Goal: Information Seeking & Learning: Learn about a topic

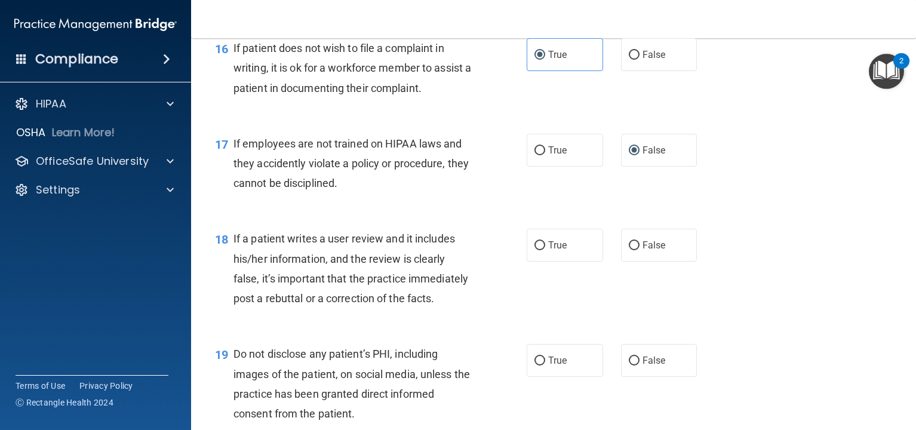
scroll to position [1847, 0]
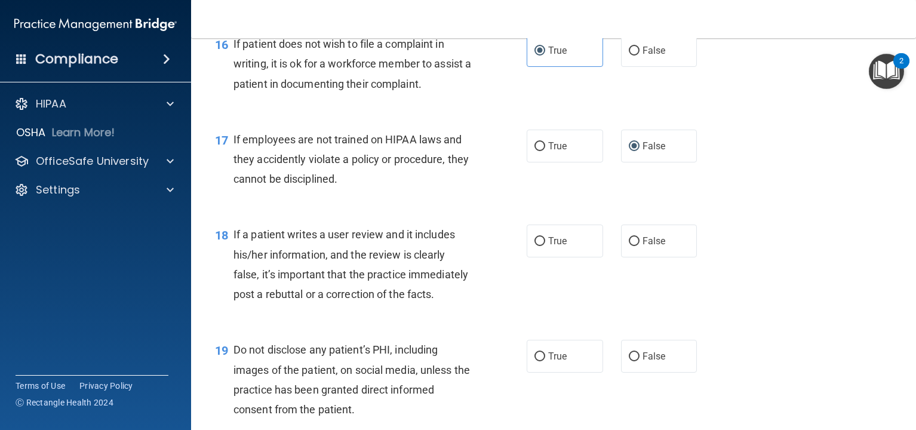
click at [331, 262] on div "If a patient writes a user review and it includes his/her information, and the …" at bounding box center [356, 263] width 247 height 79
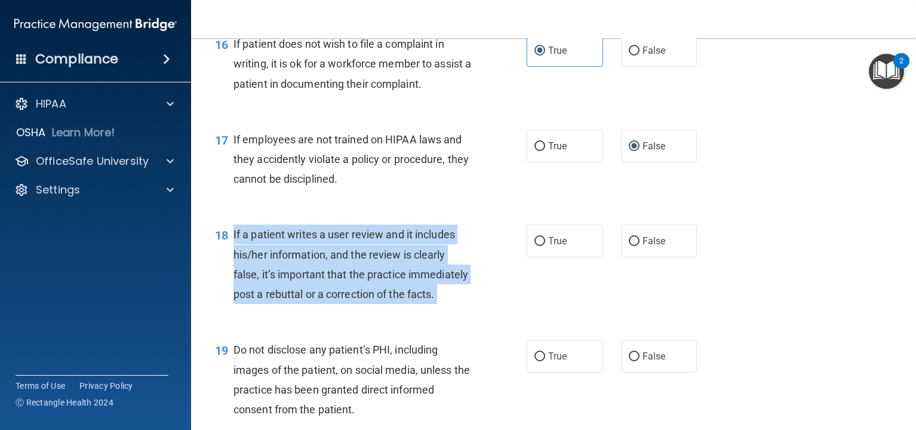
copy ng-form "If a patient writes a user review and it includes his/her information, and the …"
click at [631, 244] on input "False" at bounding box center [634, 241] width 11 height 9
radio input "true"
click at [361, 213] on div "18 If a patient writes a user review and it includes his/her information, and t…" at bounding box center [553, 267] width 695 height 115
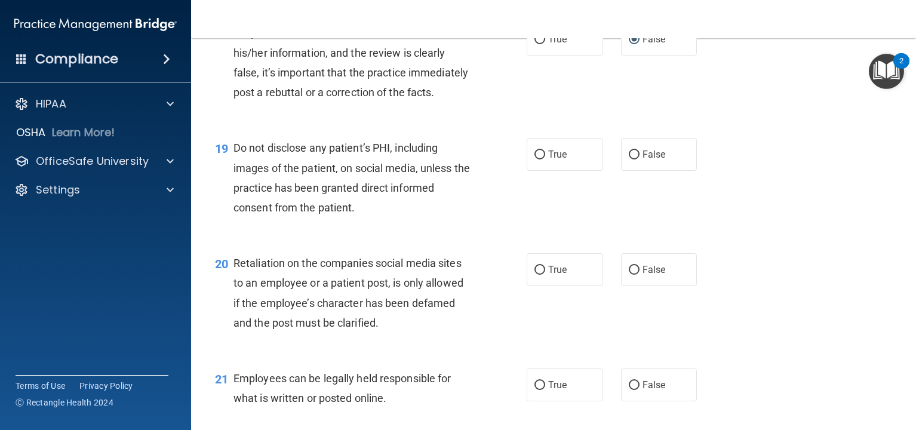
scroll to position [2049, 0]
click at [321, 188] on span "Do not disclose any patient’s PHI, including images of the patient, on social m…" at bounding box center [351, 177] width 236 height 72
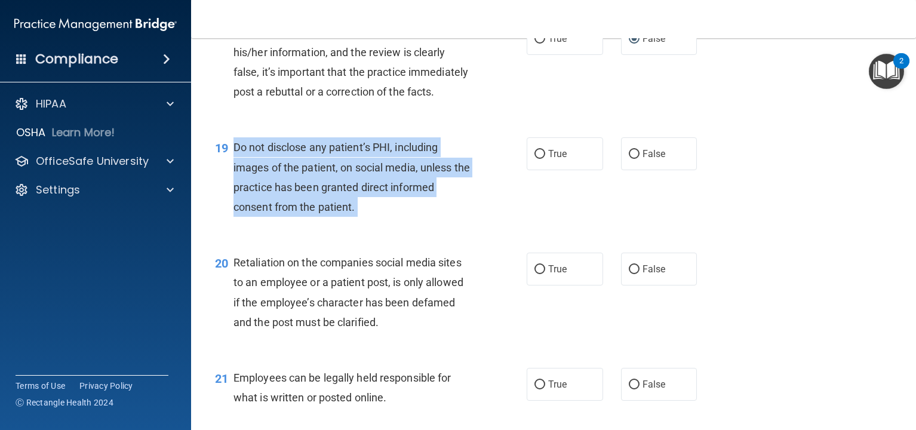
copy ng-form "Do not disclose any patient’s PHI, including images of the patient, on social m…"
click at [555, 153] on span "True" at bounding box center [557, 153] width 19 height 11
click at [545, 153] on input "True" at bounding box center [539, 154] width 11 height 9
radio input "true"
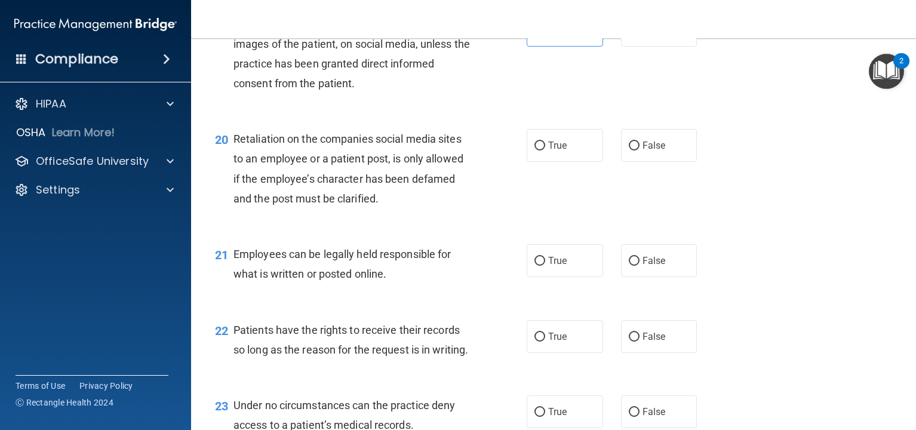
scroll to position [2193, 0]
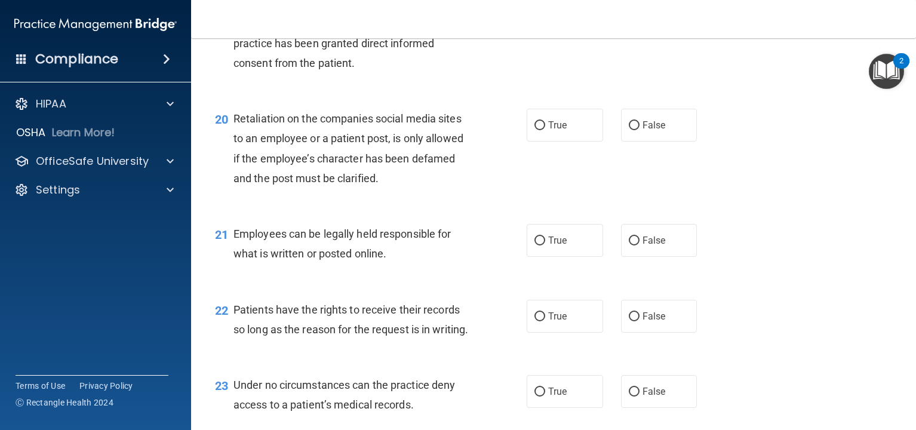
click at [347, 151] on div "Retaliation on the companies social media sites to an employee or a patient pos…" at bounding box center [356, 148] width 247 height 79
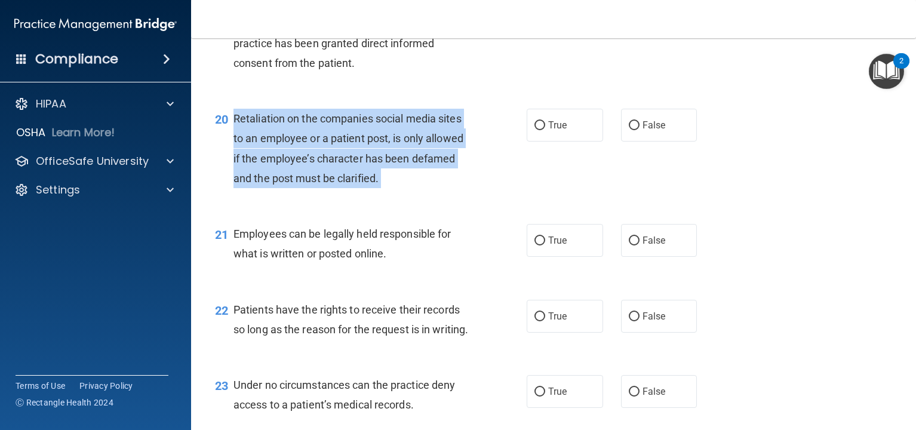
copy ng-form "Retaliation on the companies social media sites to an employee or a patient pos…"
click at [622, 120] on label "False" at bounding box center [659, 125] width 76 height 33
click at [629, 121] on input "False" at bounding box center [634, 125] width 11 height 9
radio input "true"
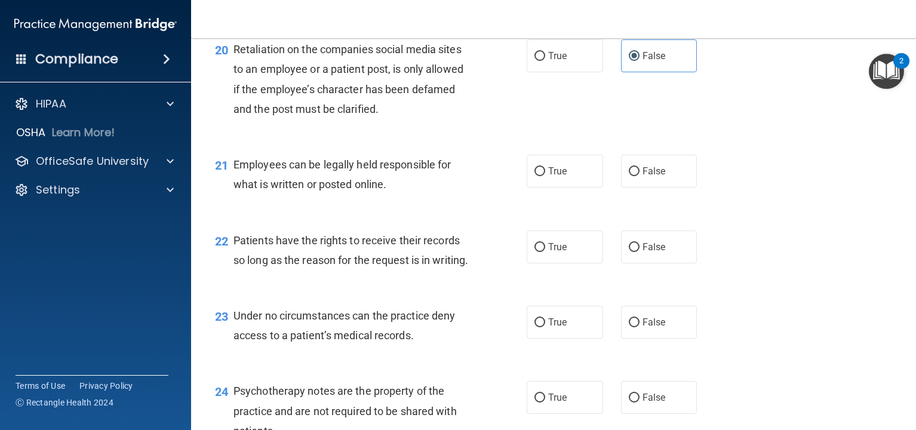
scroll to position [2285, 0]
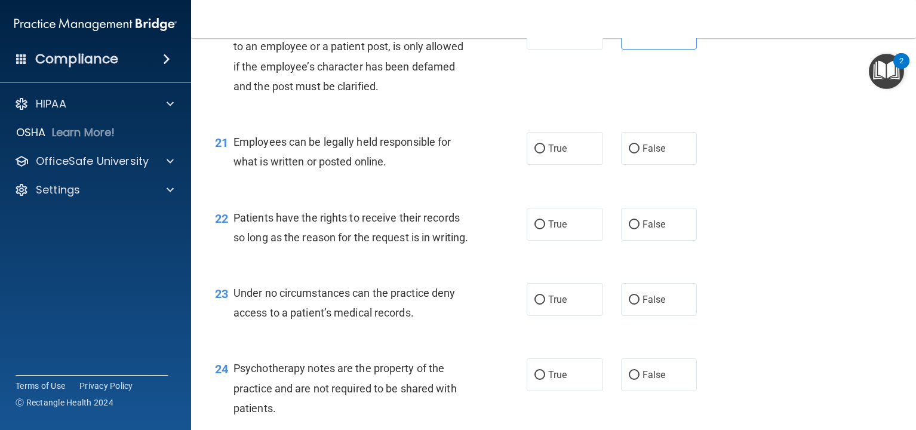
click at [333, 146] on span "Employees can be legally held responsible for what is written or posted online." at bounding box center [342, 152] width 218 height 32
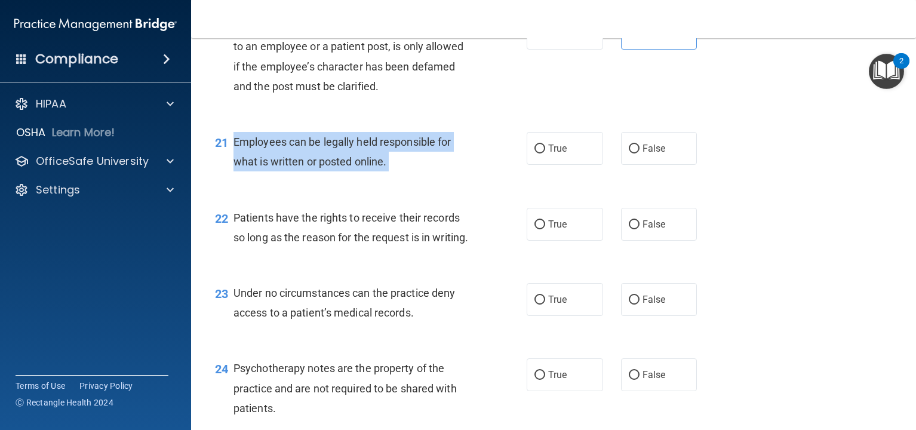
copy ng-form "Employees can be legally held responsible for what is written or posted online."
click at [569, 149] on label "True" at bounding box center [565, 148] width 76 height 33
click at [545, 149] on input "True" at bounding box center [539, 148] width 11 height 9
radio input "true"
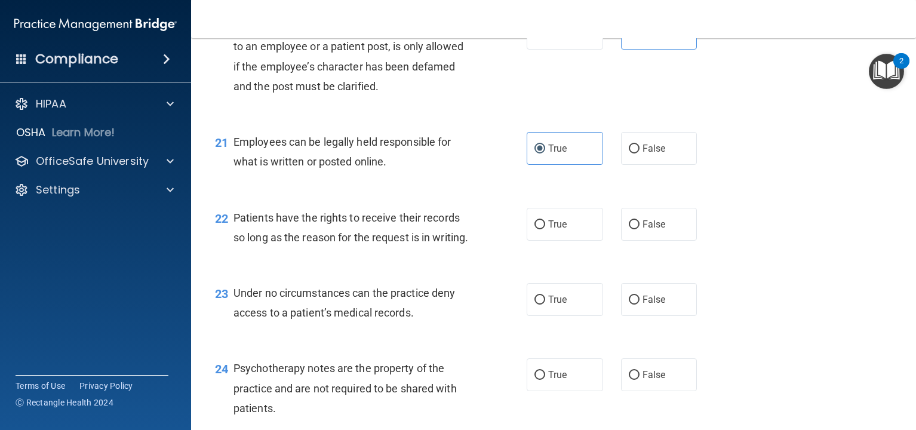
click at [371, 224] on div "Patients have the rights to receive their records so long as the reason for the…" at bounding box center [356, 227] width 247 height 39
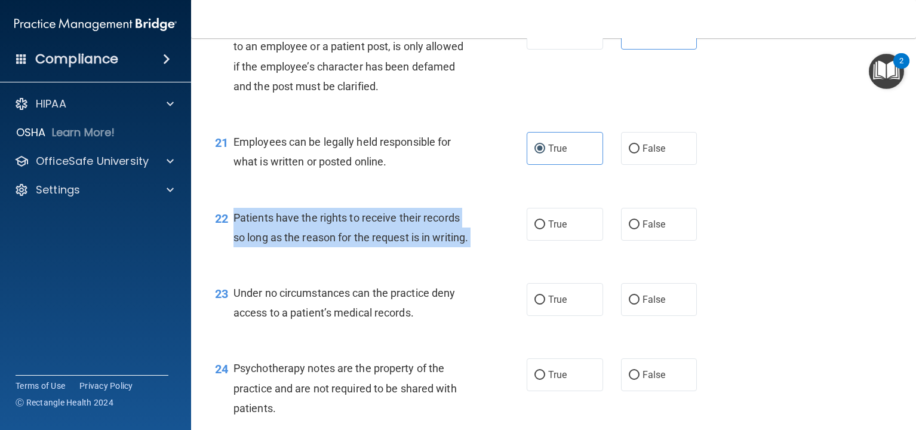
copy ng-form "Patients have the rights to receive their records so long as the reason for the…"
click at [636, 229] on input "False" at bounding box center [634, 224] width 11 height 9
radio input "true"
click at [396, 264] on div "22 Patients have the rights to receive their records so long as the reason for …" at bounding box center [553, 230] width 695 height 75
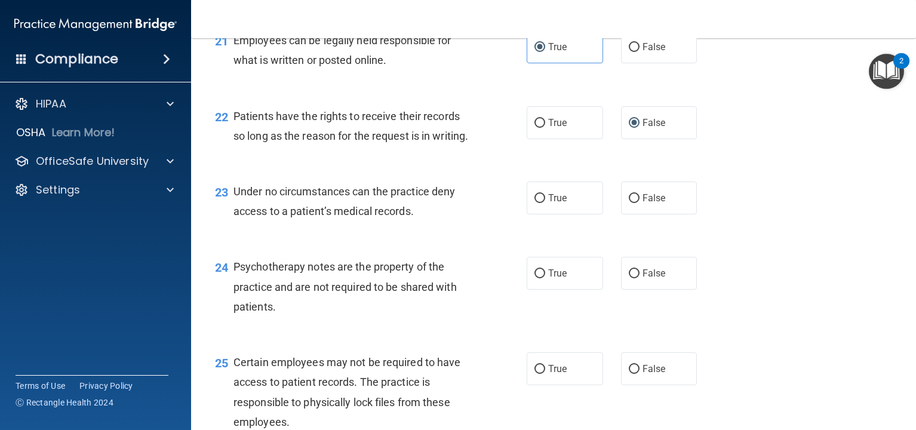
scroll to position [2391, 0]
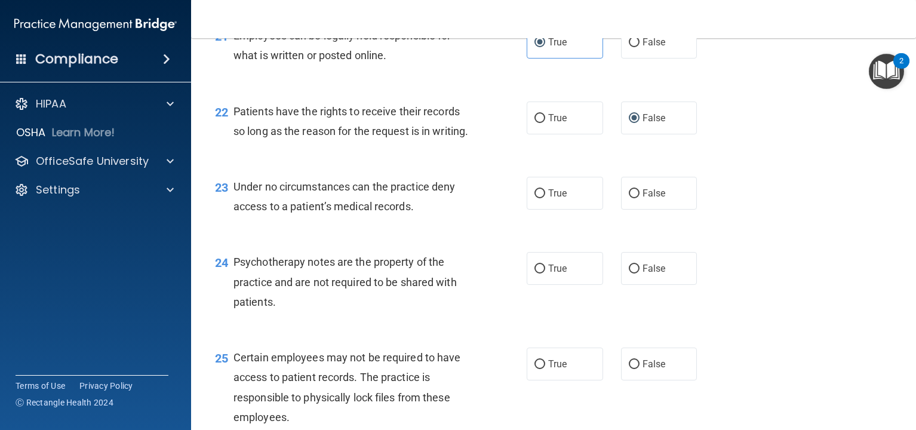
click at [349, 201] on span "Under no circumstances can the practice deny access to a patient’s medical reco…" at bounding box center [343, 196] width 221 height 32
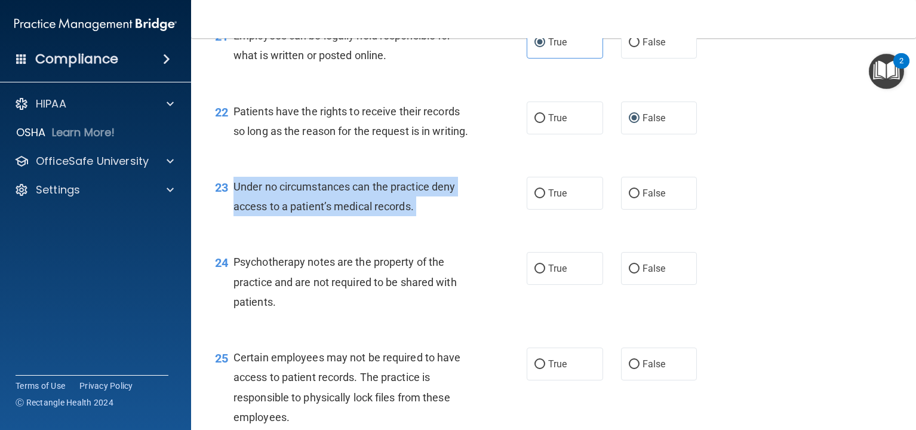
copy ng-form "Under no circumstances can the practice deny access to a patient’s medical reco…"
click at [652, 193] on span "False" at bounding box center [653, 192] width 23 height 11
click at [639, 193] on input "False" at bounding box center [634, 193] width 11 height 9
radio input "true"
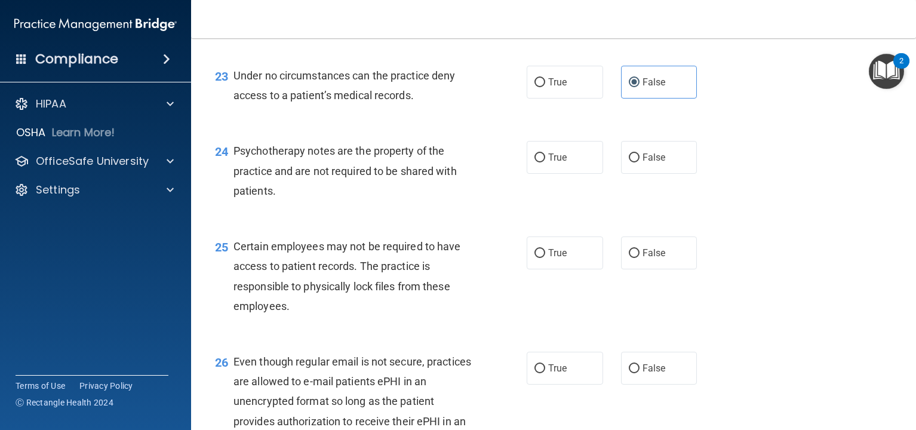
scroll to position [2506, 0]
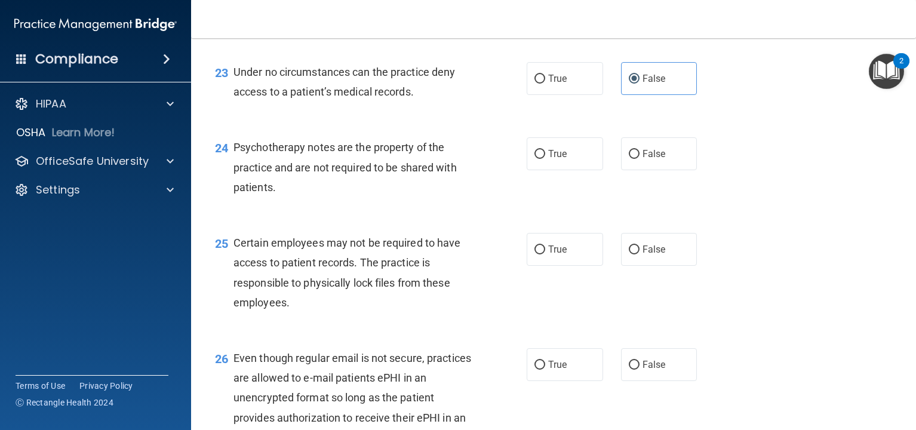
click at [306, 170] on span "Psychotherapy notes are the property of the practice and are not required to be…" at bounding box center [344, 167] width 223 height 52
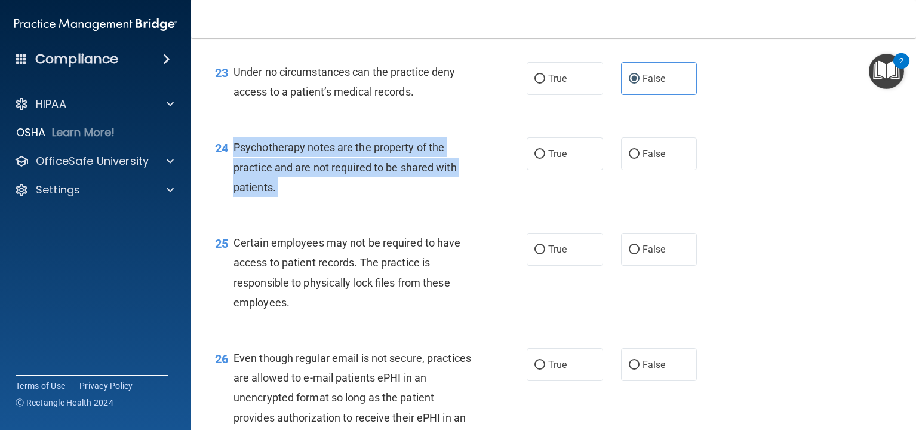
copy ng-form "Psychotherapy notes are the property of the practice and are not required to be…"
click at [564, 150] on span "True" at bounding box center [557, 153] width 19 height 11
click at [545, 150] on input "True" at bounding box center [539, 154] width 11 height 9
radio input "true"
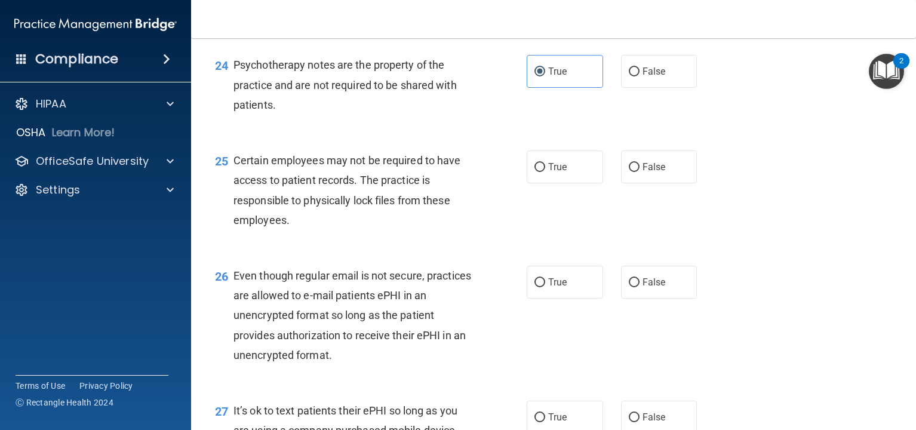
scroll to position [2590, 0]
click at [322, 188] on div "Certain employees may not be required to have access to patient records. The pr…" at bounding box center [356, 188] width 247 height 79
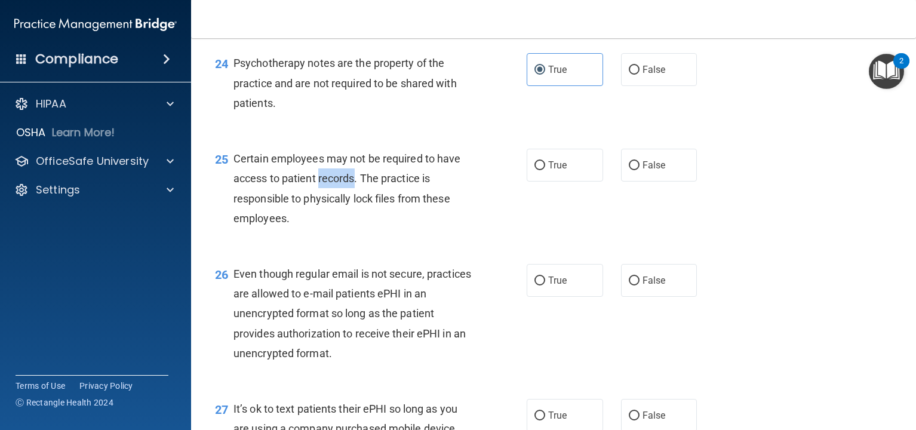
click at [322, 188] on div "Certain employees may not be required to have access to patient records. The pr…" at bounding box center [356, 188] width 247 height 79
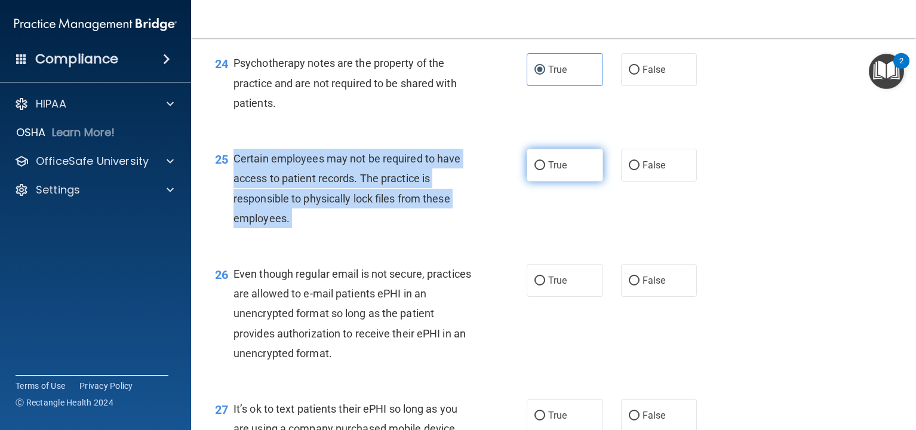
click at [537, 174] on label "True" at bounding box center [565, 165] width 76 height 33
click at [537, 170] on input "True" at bounding box center [539, 165] width 11 height 9
radio input "true"
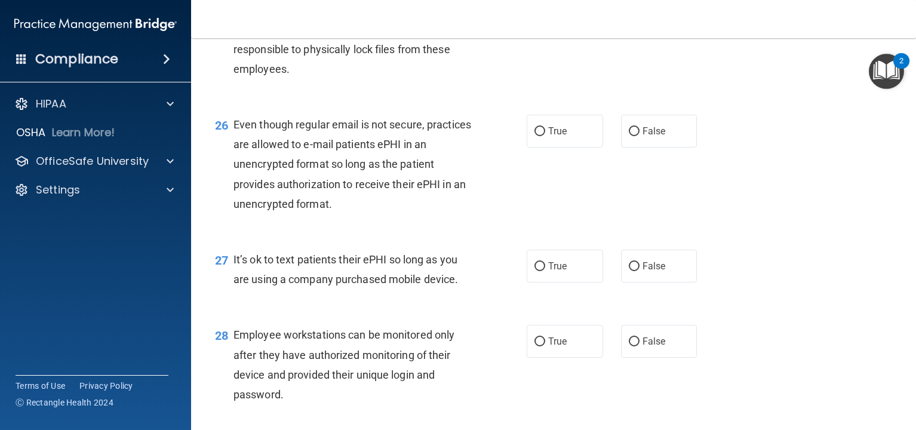
scroll to position [2742, 0]
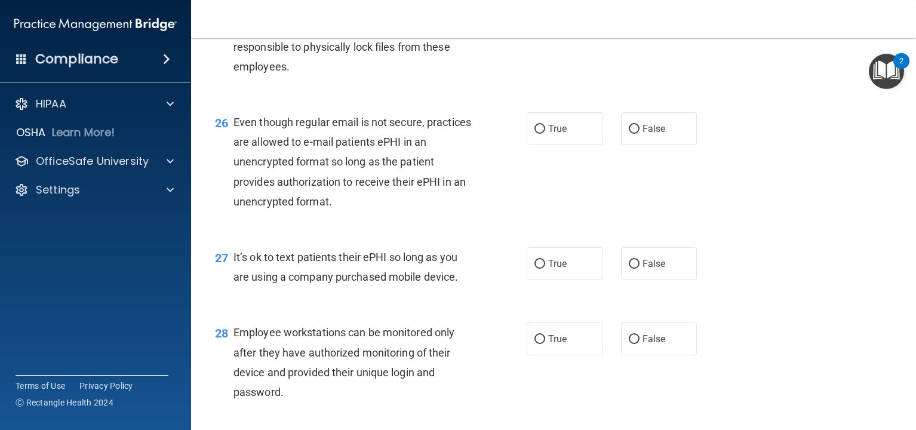
click at [312, 155] on div "Even though regular email is not secure, practices are allowed to e-mail patien…" at bounding box center [356, 161] width 247 height 99
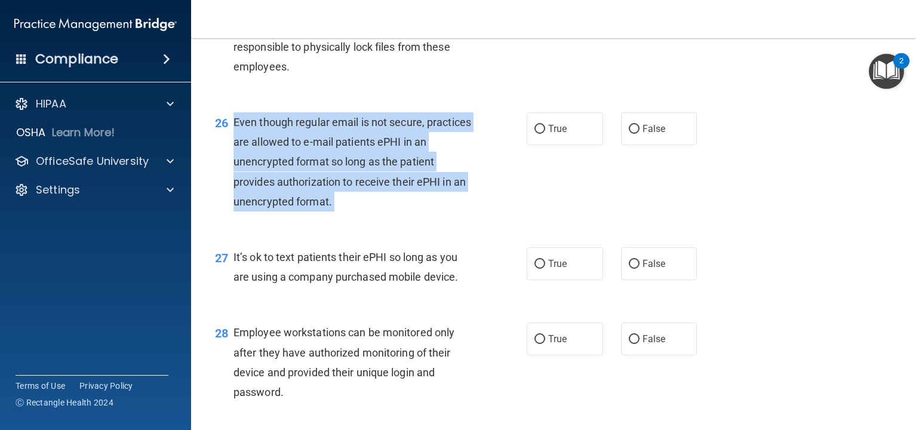
copy ng-form "Even though regular email is not secure, practices are allowed to e-mail patien…"
click at [551, 140] on label "True" at bounding box center [565, 128] width 76 height 33
click at [545, 134] on input "True" at bounding box center [539, 129] width 11 height 9
radio input "true"
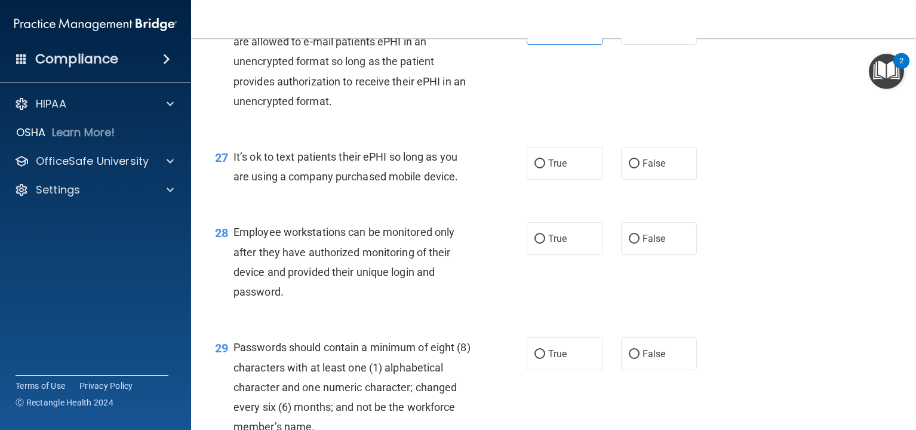
scroll to position [2853, 0]
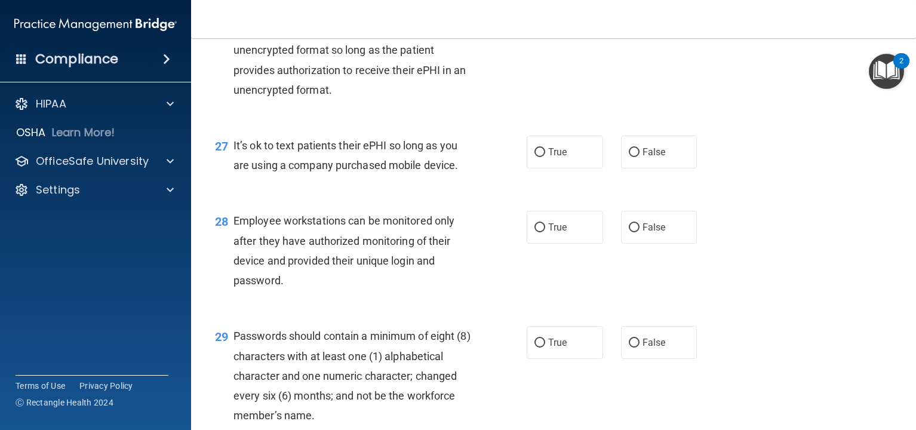
click at [330, 158] on div "It’s ok to text patients their ePHI so long as you are using a company purchase…" at bounding box center [356, 155] width 247 height 39
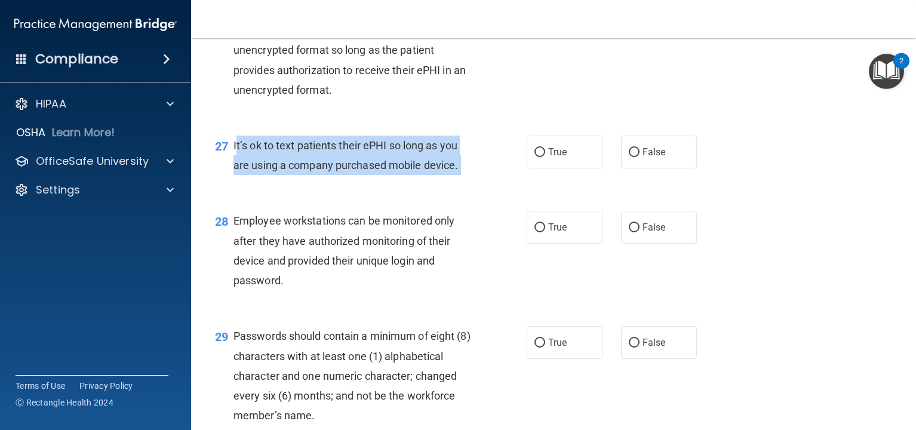
copy ng-form "It’s ok to text patients their ePHI so long as you are using a company purchase…"
click at [660, 155] on span "False" at bounding box center [653, 151] width 23 height 11
click at [639, 155] on input "False" at bounding box center [634, 152] width 11 height 9
radio input "true"
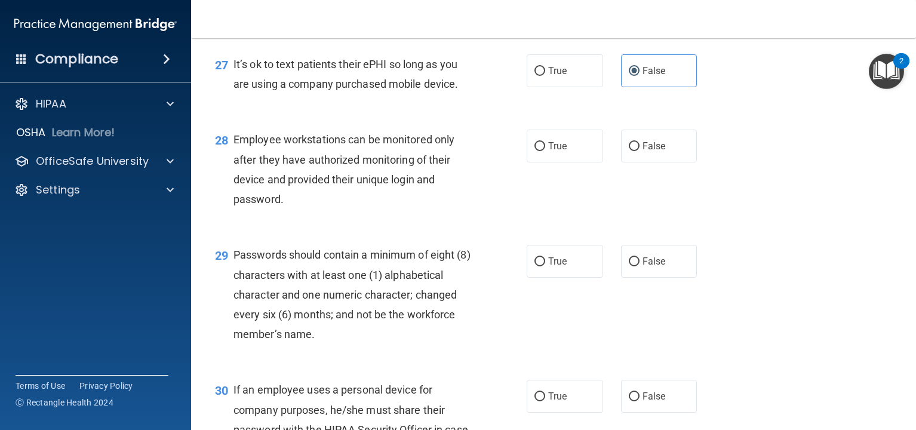
scroll to position [2962, 0]
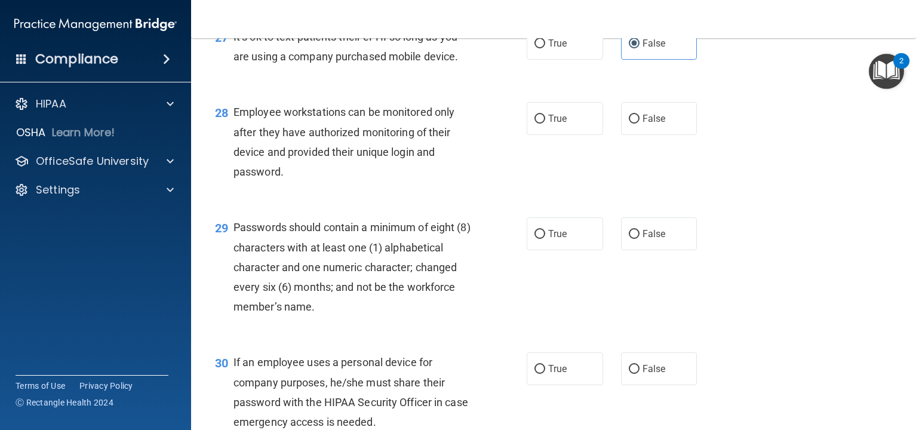
click at [321, 141] on div "Employee workstations can be monitored only after they have authorized monitori…" at bounding box center [356, 141] width 247 height 79
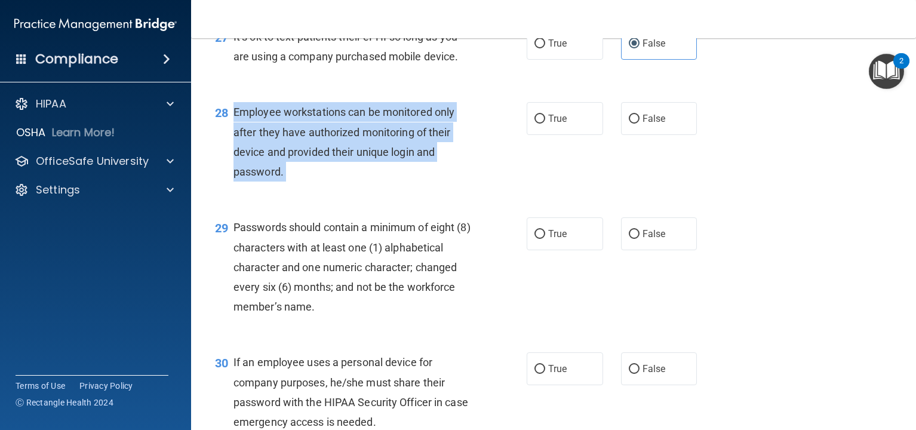
copy ng-form "Employee workstations can be monitored only after they have authorized monitori…"
click at [656, 115] on span "False" at bounding box center [653, 118] width 23 height 11
click at [639, 115] on input "False" at bounding box center [634, 119] width 11 height 9
radio input "true"
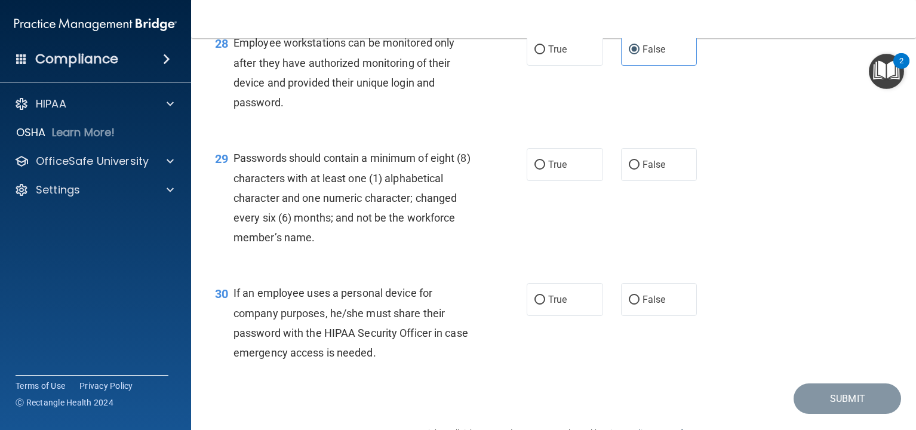
scroll to position [3034, 0]
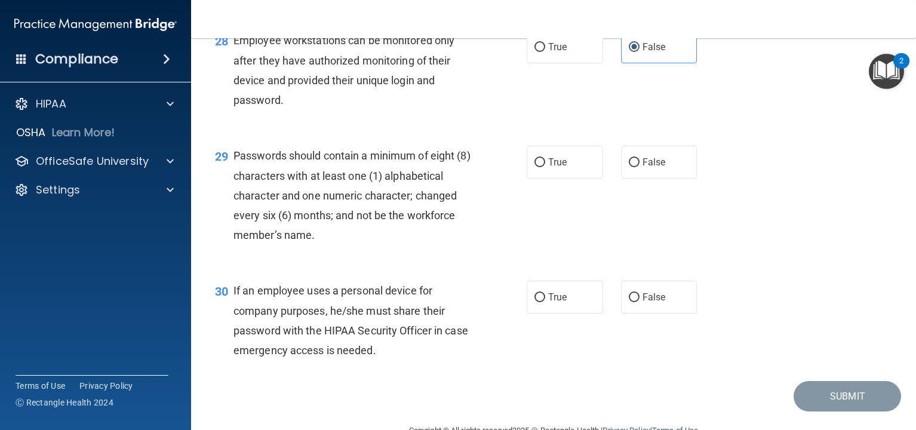
click at [331, 195] on span "Passwords should contain a minimum of eight (8) characters with at least one (1…" at bounding box center [351, 195] width 237 height 92
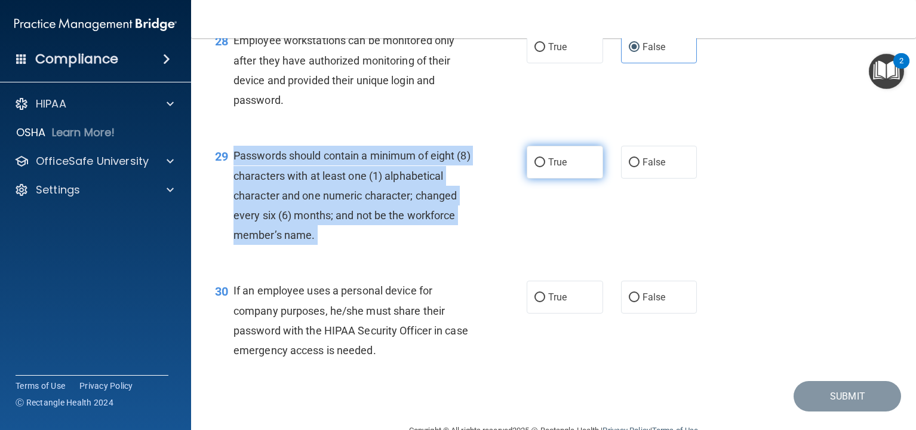
click at [539, 162] on input "True" at bounding box center [539, 162] width 11 height 9
radio input "true"
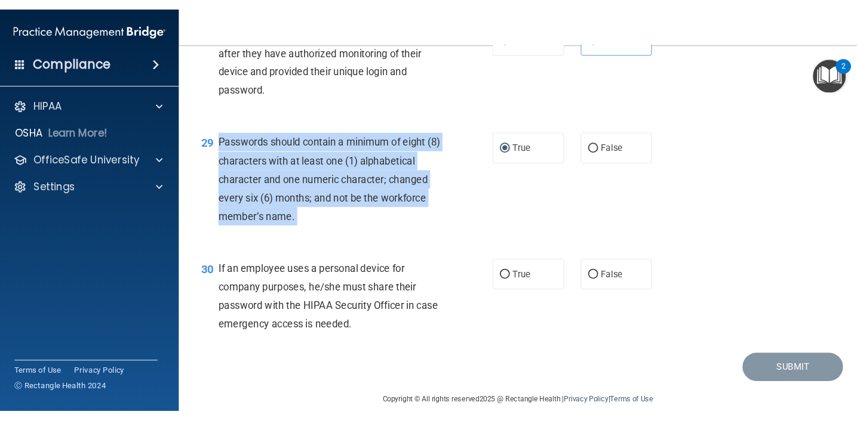
scroll to position [3064, 0]
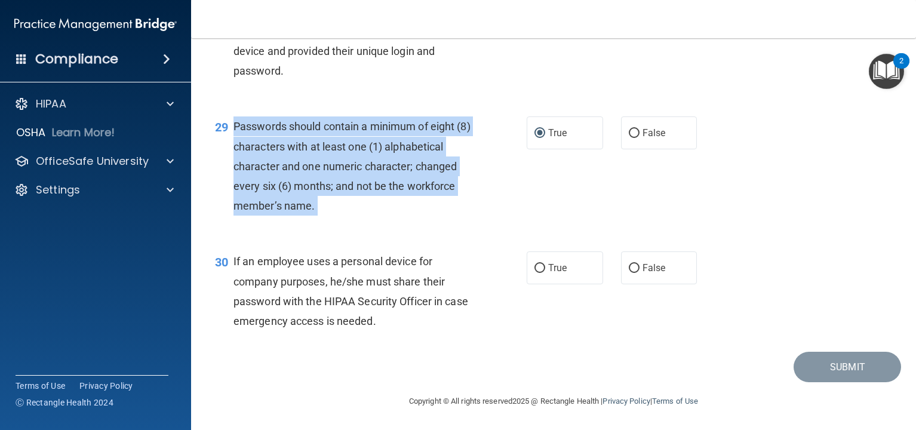
click at [355, 297] on span "If an employee uses a personal device for company purposes, he/she must share t…" at bounding box center [350, 291] width 235 height 72
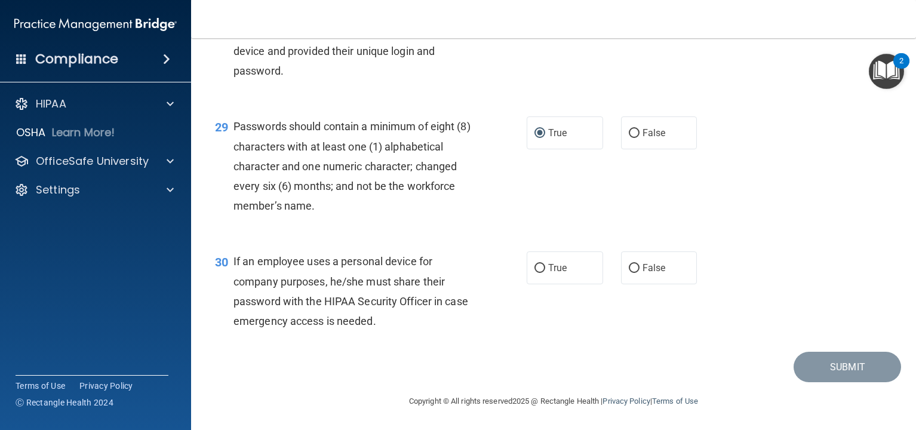
click at [355, 297] on span "If an employee uses a personal device for company purposes, he/she must share t…" at bounding box center [350, 291] width 235 height 72
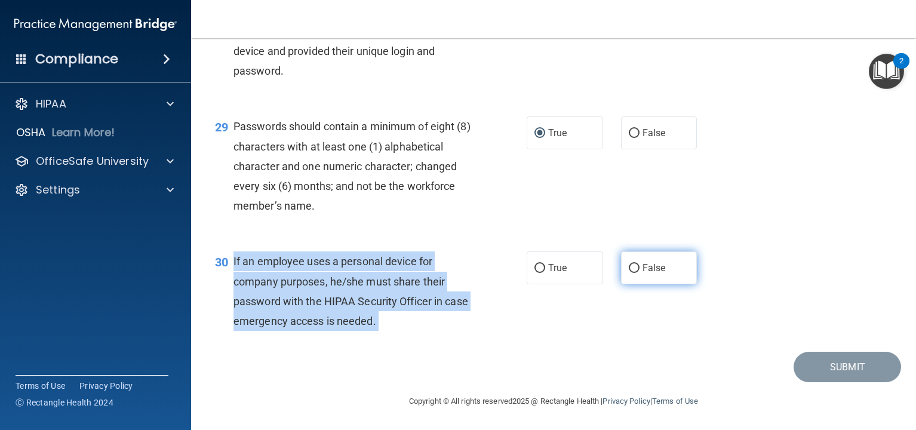
click at [666, 275] on label "False" at bounding box center [659, 267] width 76 height 33
click at [639, 273] on input "False" at bounding box center [634, 268] width 11 height 9
radio input "true"
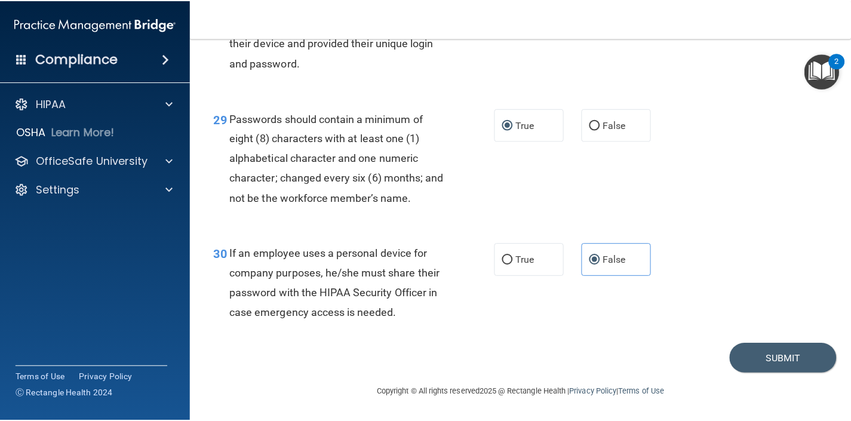
scroll to position [3301, 0]
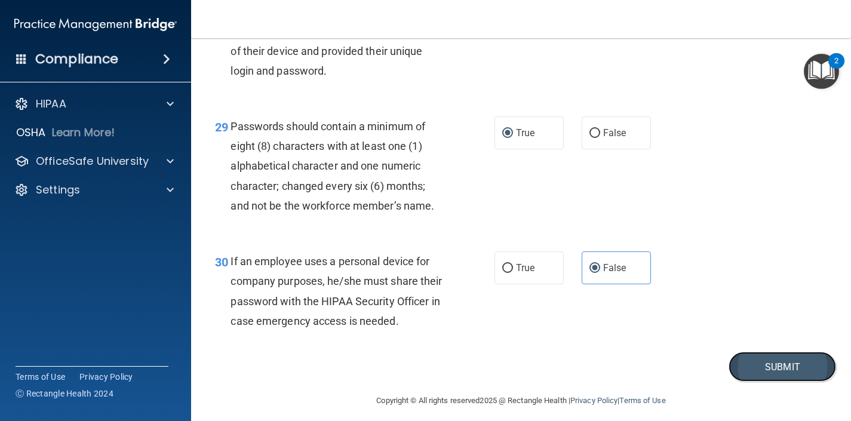
click at [766, 360] on button "Submit" at bounding box center [781, 367] width 107 height 30
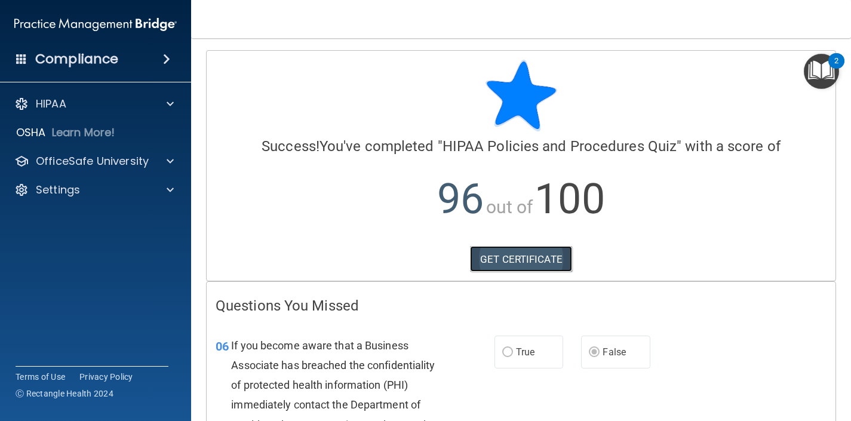
click at [531, 262] on link "GET CERTIFICATE" at bounding box center [521, 259] width 102 height 26
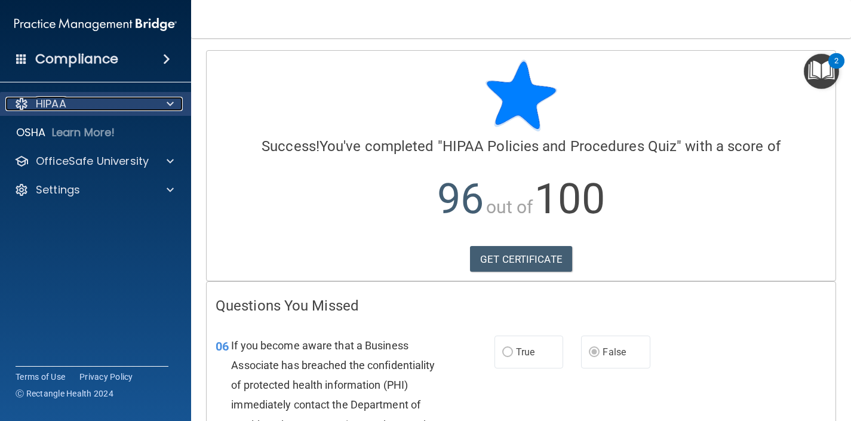
click at [70, 107] on div "HIPAA" at bounding box center [79, 104] width 148 height 14
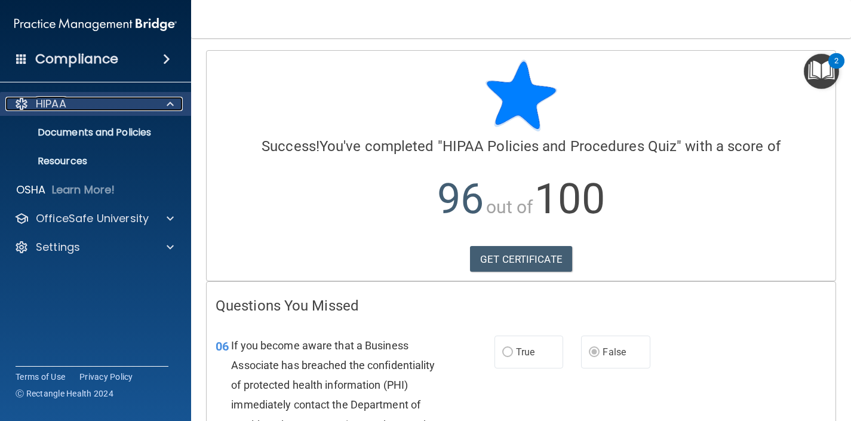
click at [70, 107] on div "HIPAA" at bounding box center [79, 104] width 148 height 14
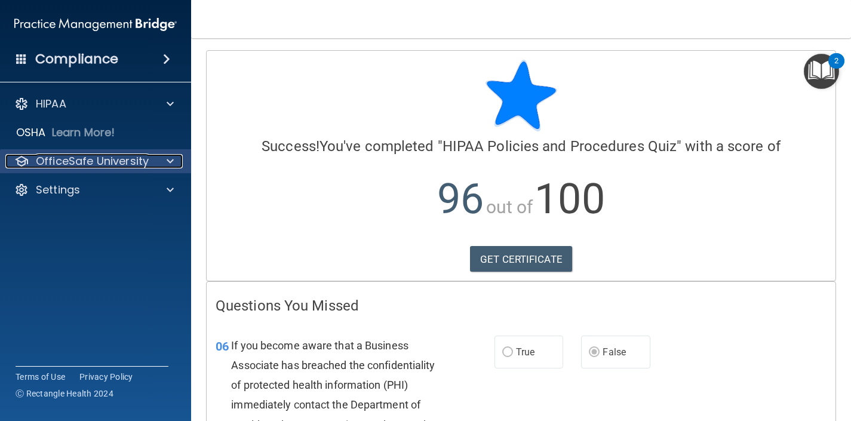
click at [69, 157] on p "OfficeSafe University" at bounding box center [92, 161] width 113 height 14
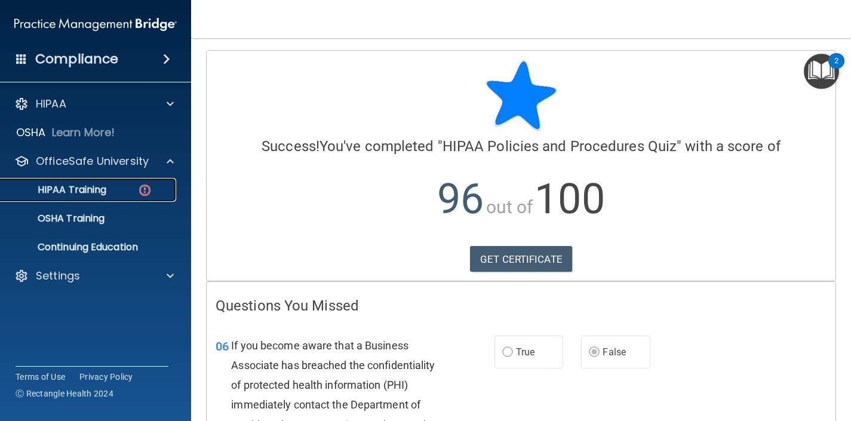
click at [69, 184] on p "HIPAA Training" at bounding box center [57, 190] width 98 height 12
